Goal: Information Seeking & Learning: Learn about a topic

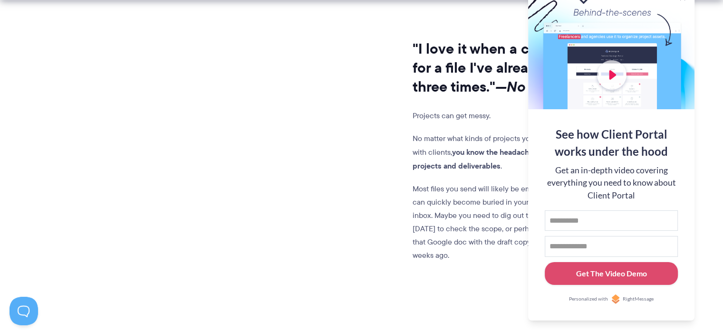
scroll to position [808, 0]
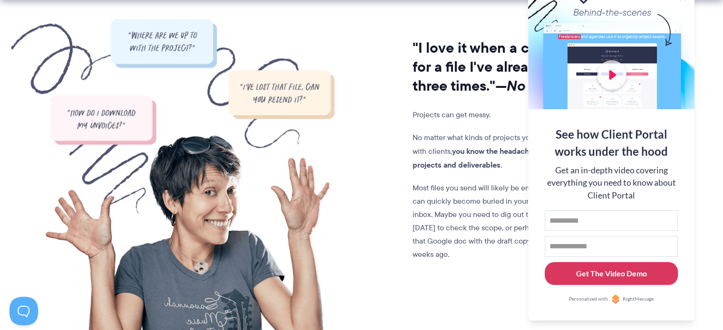
click at [611, 278] on div "Get The Video Demo" at bounding box center [611, 273] width 71 height 11
click at [596, 215] on input "First name" at bounding box center [611, 221] width 133 height 21
click at [596, 219] on input "First name" at bounding box center [611, 221] width 133 height 21
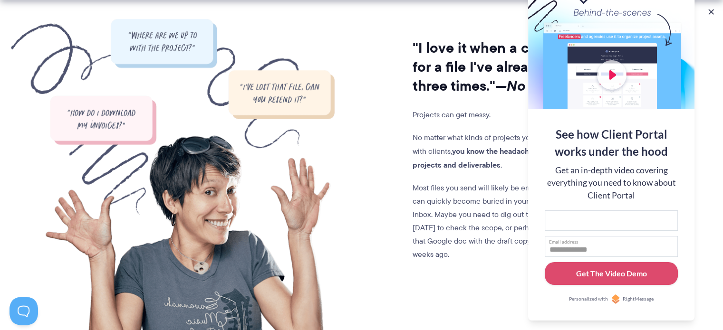
click at [552, 246] on input "Email address" at bounding box center [611, 246] width 133 height 21
type input "**********"
click at [588, 222] on input "First name" at bounding box center [611, 221] width 133 height 21
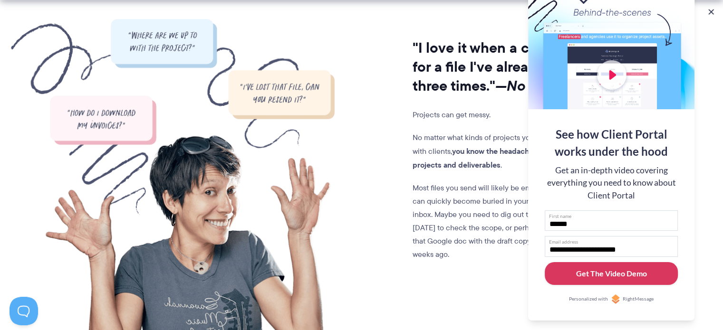
type input "******"
click at [603, 280] on button "Get The Video Demo" at bounding box center [611, 273] width 133 height 23
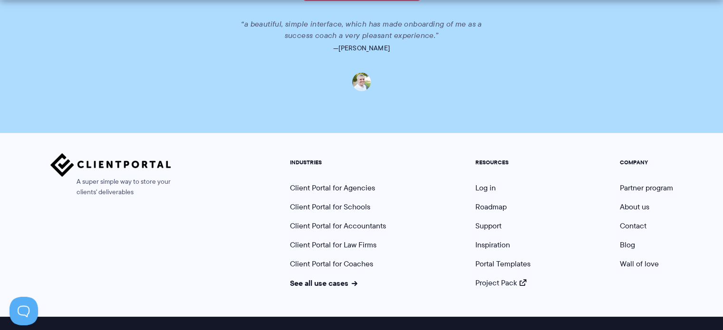
scroll to position [757, 0]
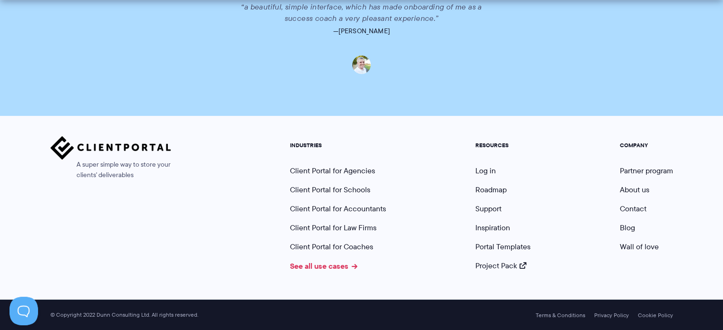
click at [349, 266] on link "See all use cases" at bounding box center [324, 266] width 68 height 11
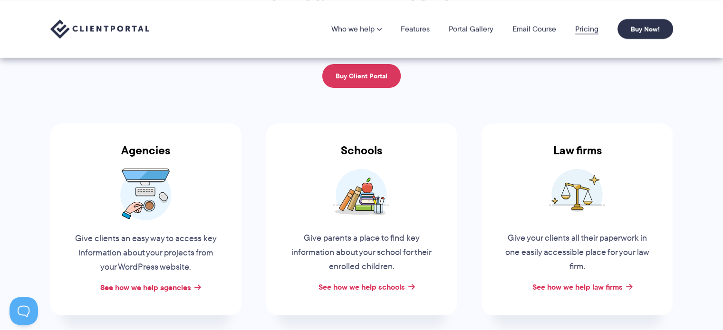
click at [590, 26] on link "Pricing" at bounding box center [586, 29] width 23 height 8
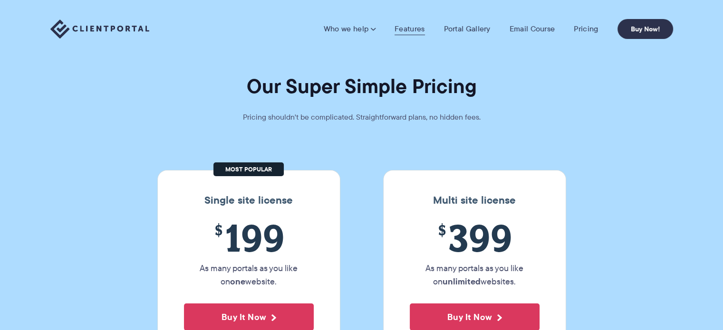
click at [412, 30] on link "Features" at bounding box center [410, 29] width 30 height 10
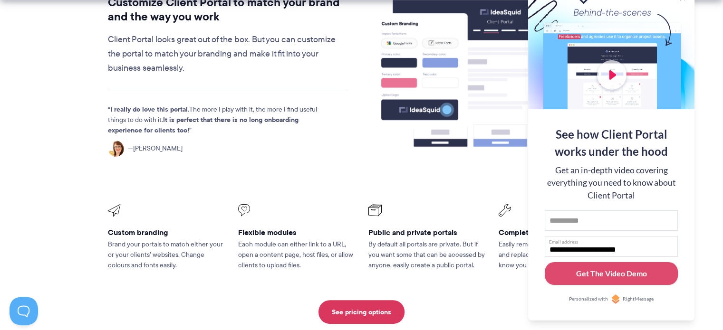
scroll to position [285, 0]
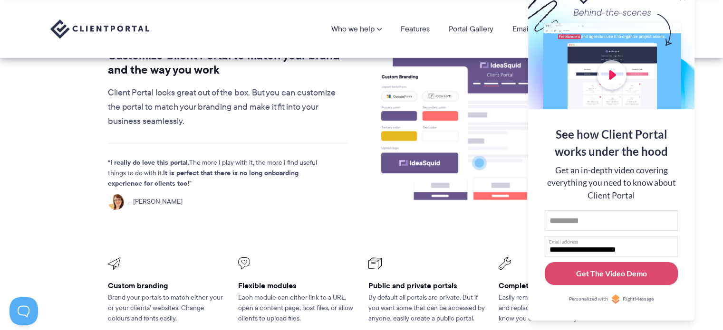
click at [682, 7] on div at bounding box center [611, 48] width 166 height 124
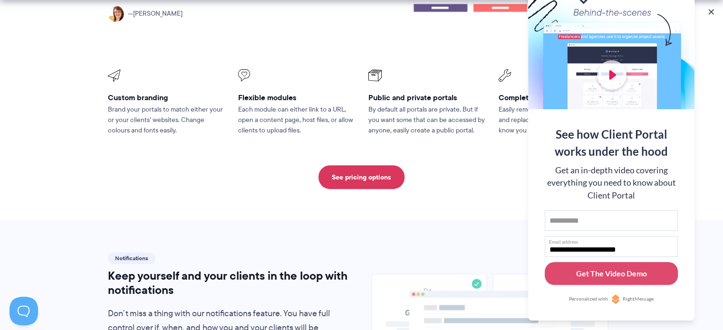
scroll to position [475, 0]
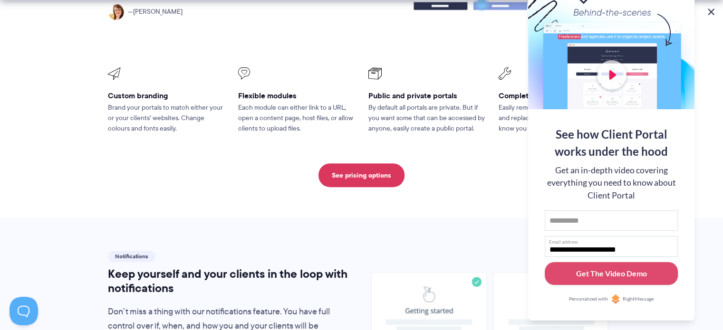
click at [712, 13] on button at bounding box center [710, 11] width 11 height 11
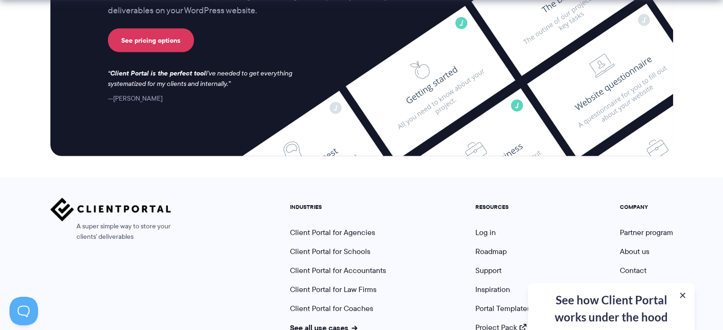
scroll to position [2605, 0]
